Goal: Task Accomplishment & Management: Manage account settings

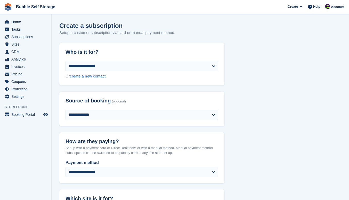
select select "****"
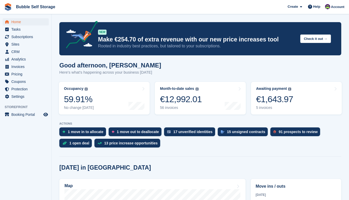
scroll to position [129, 0]
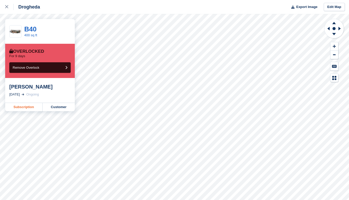
click at [23, 106] on link "Subscription" at bounding box center [23, 107] width 37 height 8
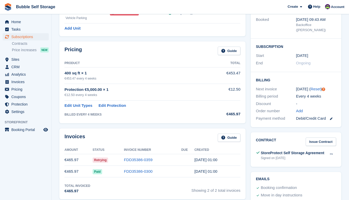
scroll to position [103, 0]
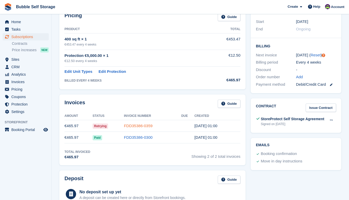
click at [139, 127] on link "FDD35386-0359" at bounding box center [138, 126] width 29 height 4
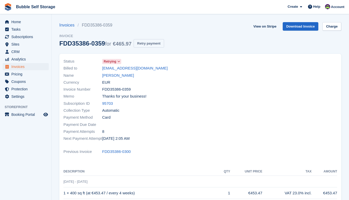
click at [151, 44] on button "Retry payment" at bounding box center [149, 43] width 30 height 9
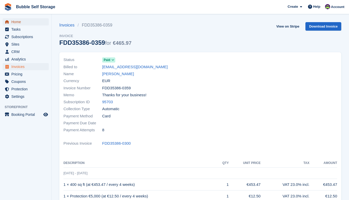
click at [22, 23] on span "Home" at bounding box center [26, 21] width 31 height 7
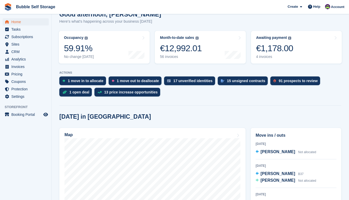
scroll to position [129, 0]
